Goal: Find specific page/section: Find specific page/section

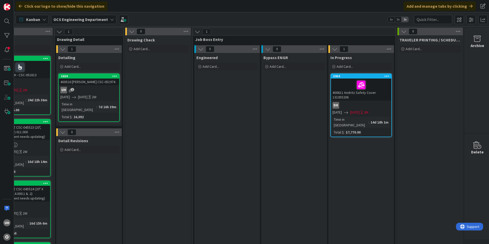
scroll to position [0, 446]
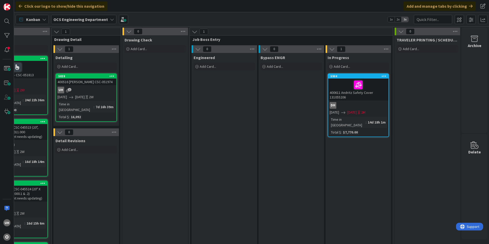
click at [98, 88] on div "uh 1" at bounding box center [86, 90] width 60 height 7
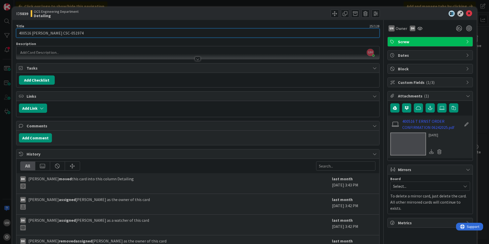
drag, startPoint x: 49, startPoint y: 33, endPoint x: 69, endPoint y: 33, distance: 20.5
click at [69, 33] on input "400516 [PERSON_NAME] CSC-051974" at bounding box center [198, 32] width 364 height 9
click at [61, 34] on input "400516 [PERSON_NAME] CSC-051974" at bounding box center [198, 32] width 364 height 9
drag, startPoint x: 48, startPoint y: 33, endPoint x: 69, endPoint y: 34, distance: 21.0
click at [69, 34] on input "400516 [PERSON_NAME] CSC-051974" at bounding box center [198, 32] width 364 height 9
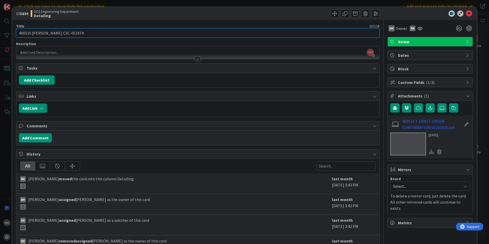
click at [60, 34] on input "400516 [PERSON_NAME] CSC-051974" at bounding box center [198, 32] width 364 height 9
click at [49, 33] on input "400516 [PERSON_NAME] CSC-051974" at bounding box center [198, 32] width 364 height 9
drag, startPoint x: 48, startPoint y: 33, endPoint x: 67, endPoint y: 34, distance: 19.8
click at [67, 34] on input "400516 [PERSON_NAME] CSC-051974" at bounding box center [198, 32] width 364 height 9
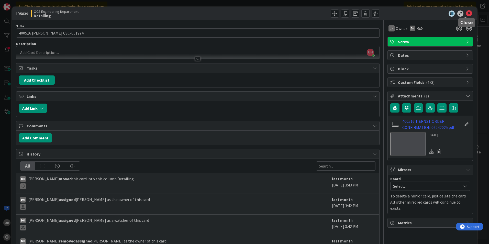
click at [466, 13] on icon at bounding box center [469, 13] width 6 height 6
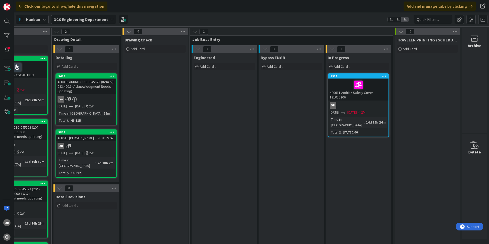
drag, startPoint x: 253, startPoint y: 141, endPoint x: 233, endPoint y: 141, distance: 19.7
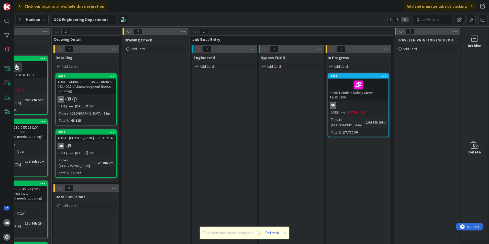
click at [282, 233] on p "This view has recent changes. Refresh" at bounding box center [245, 233] width 84 height 7
click at [284, 233] on icon at bounding box center [285, 233] width 3 height 4
